Goal: Information Seeking & Learning: Learn about a topic

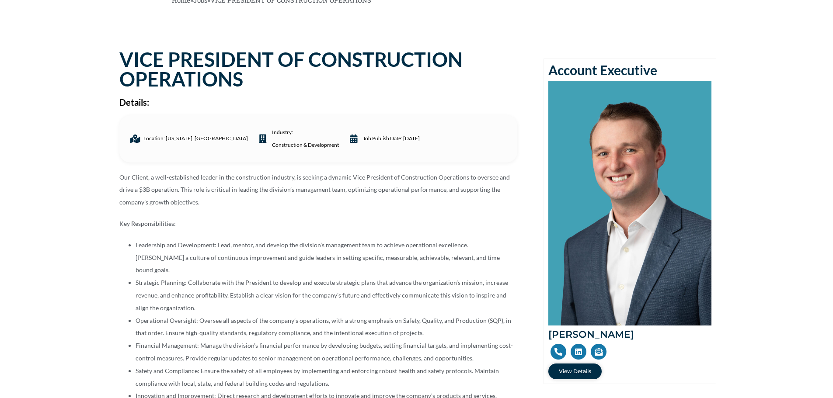
scroll to position [131, 0]
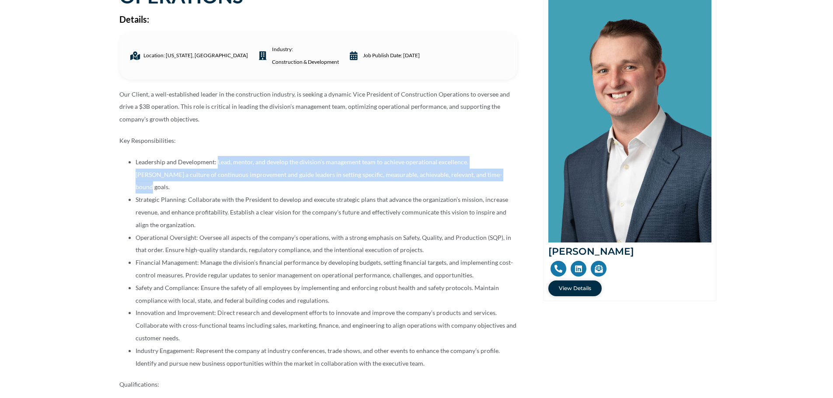
drag, startPoint x: 216, startPoint y: 163, endPoint x: 457, endPoint y: 174, distance: 241.2
click at [457, 174] on li "Leadership and Development: Lead, mentor, and develop the division’s management…" at bounding box center [327, 175] width 382 height 38
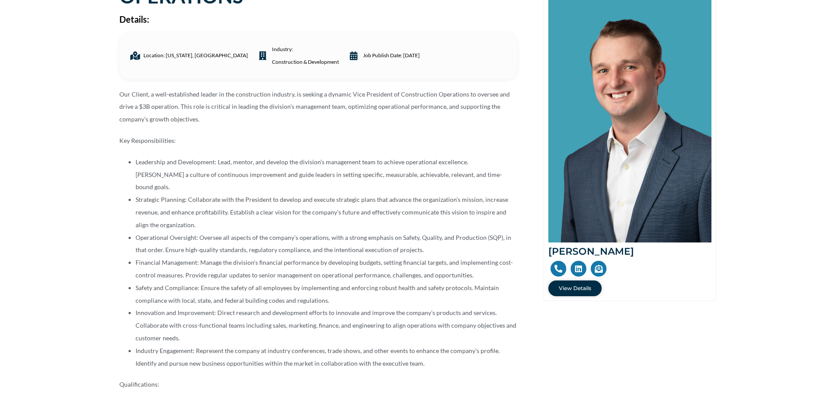
click at [281, 242] on li "Operational Oversight: Oversee all aspects of the company’s operations, with a …" at bounding box center [327, 244] width 382 height 25
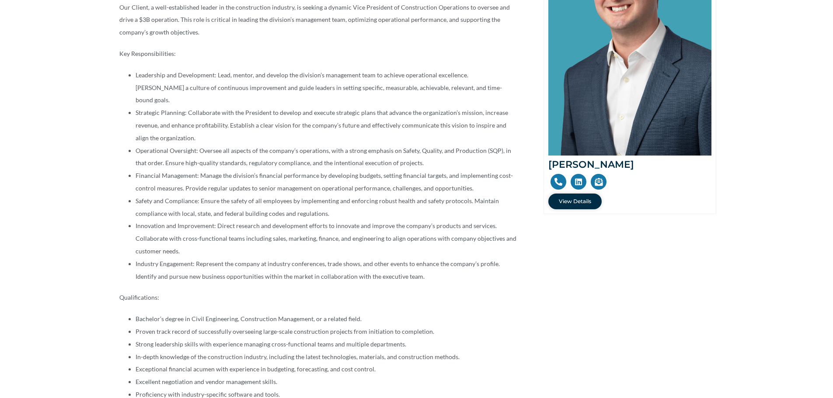
scroll to position [219, 0]
click at [159, 77] on li "Leadership and Development: Lead, mentor, and develop the division’s management…" at bounding box center [327, 88] width 382 height 38
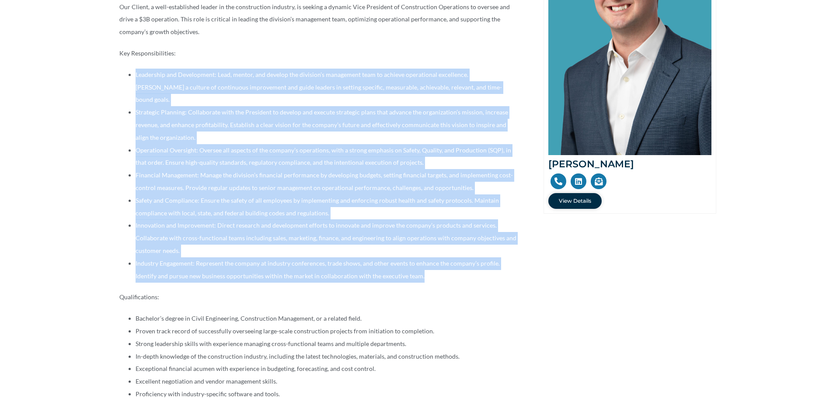
drag, startPoint x: 135, startPoint y: 74, endPoint x: 415, endPoint y: 258, distance: 335.0
click at [415, 258] on ul "Leadership and Development: Lead, mentor, and develop the division’s management…" at bounding box center [318, 176] width 398 height 214
copy ul "Loremipsum dol Sitametcons: Adip, elitse, doe tempori utl etdolore’m aliquaenim…"
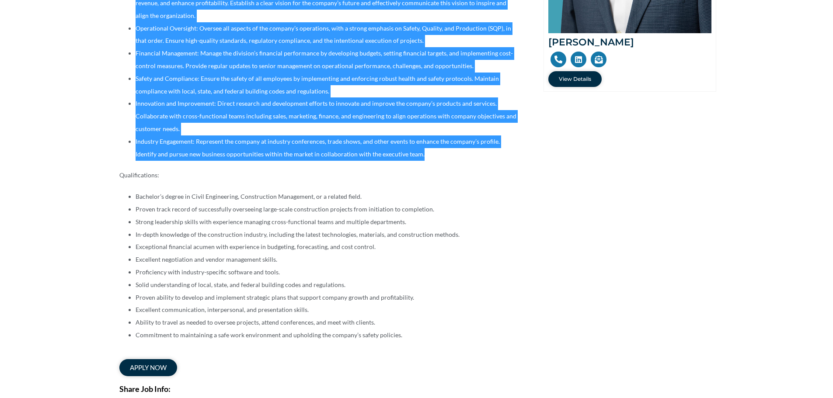
scroll to position [350, 0]
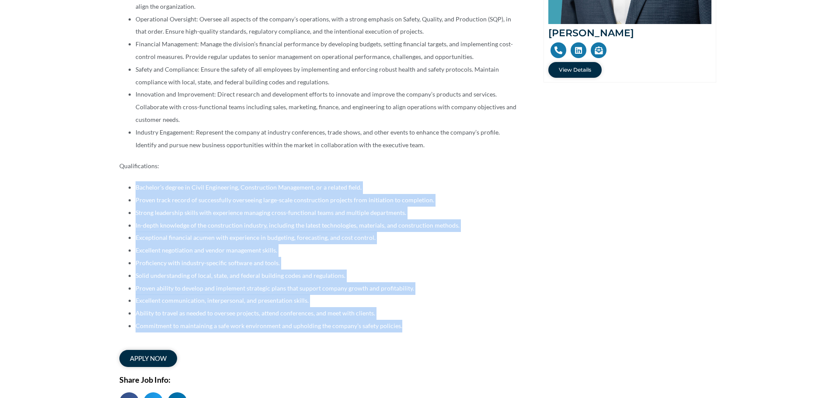
drag, startPoint x: 136, startPoint y: 176, endPoint x: 397, endPoint y: 310, distance: 293.7
click at [397, 310] on ul "Bachelor’s degree in Civil Engineering, Construction Management, or a related f…" at bounding box center [318, 256] width 398 height 151
copy ul "Loremips’d sitame co Adipi Elitseddoei, Temporincidi Utlaboreet, do m aliquae a…"
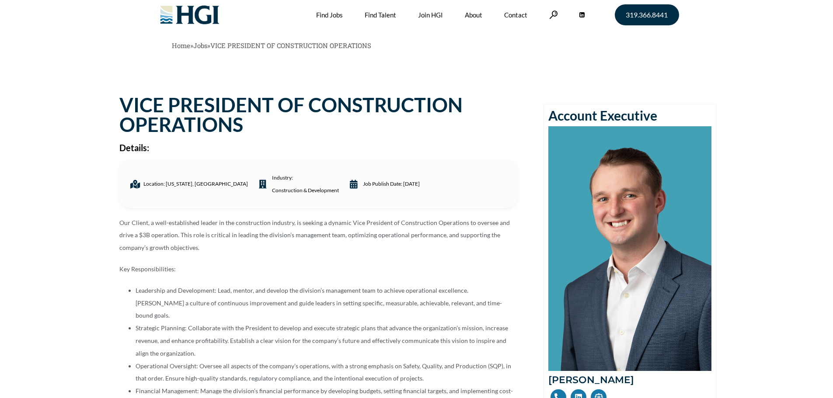
scroll to position [0, 0]
